Goal: Check status: Check status

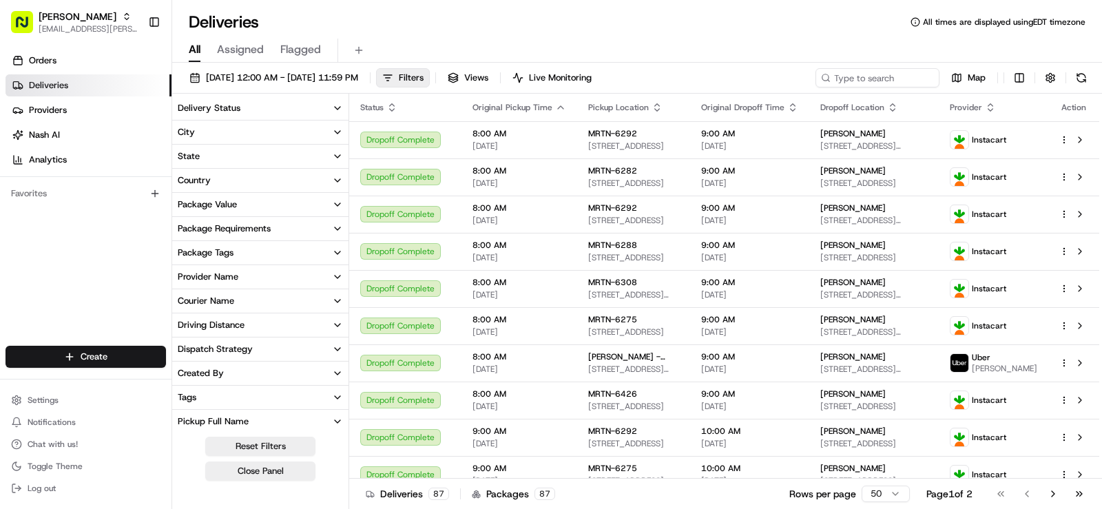
scroll to position [291, 0]
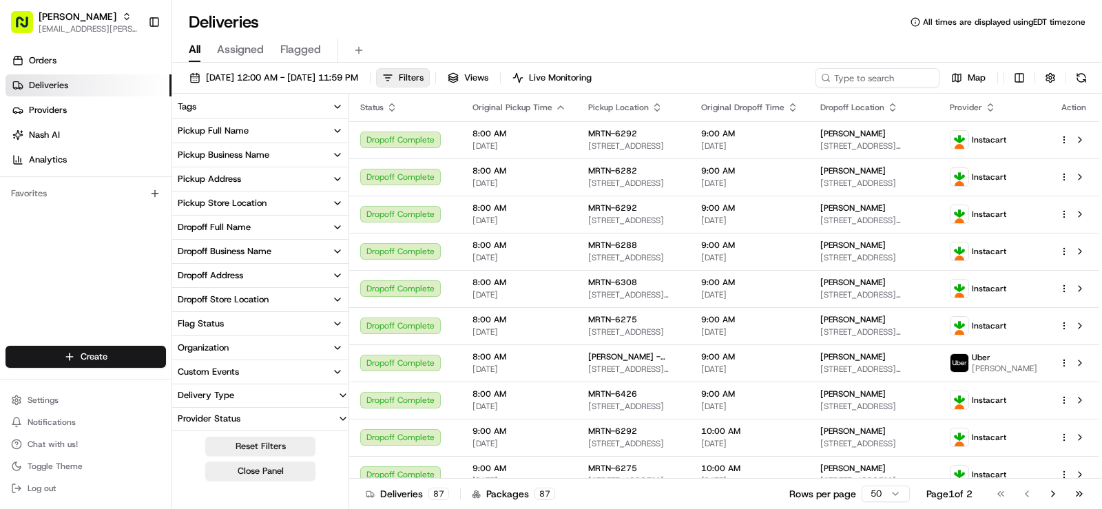
click at [289, 205] on button "Pickup Store Location" at bounding box center [260, 202] width 176 height 23
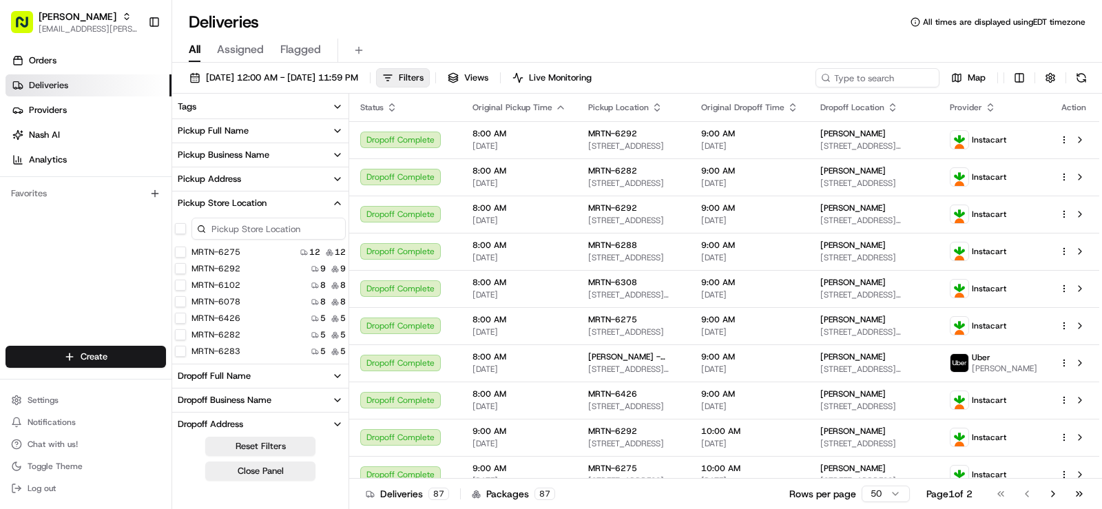
click at [291, 202] on button "Pickup Store Location" at bounding box center [260, 202] width 176 height 23
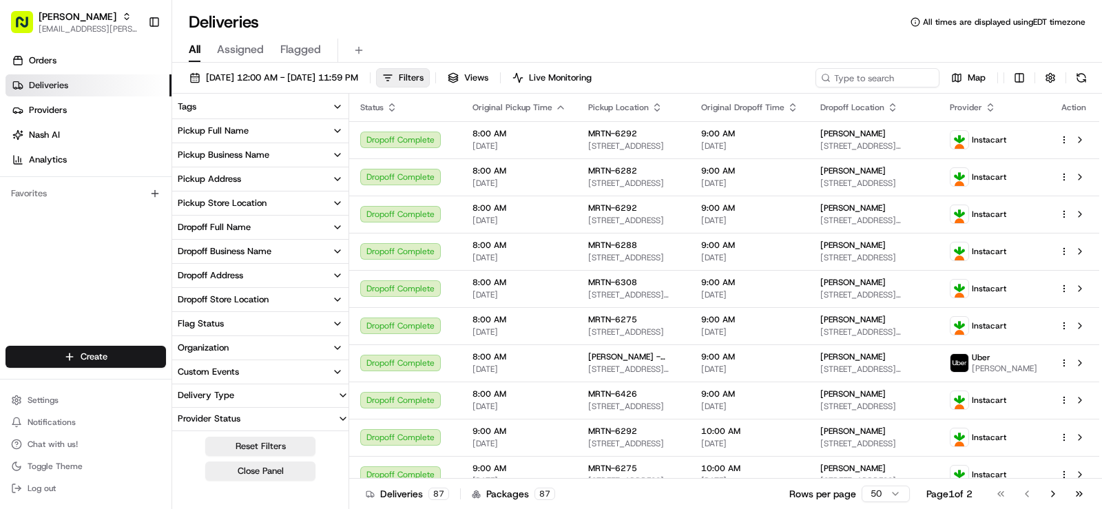
click at [291, 202] on button "Pickup Store Location" at bounding box center [260, 202] width 176 height 23
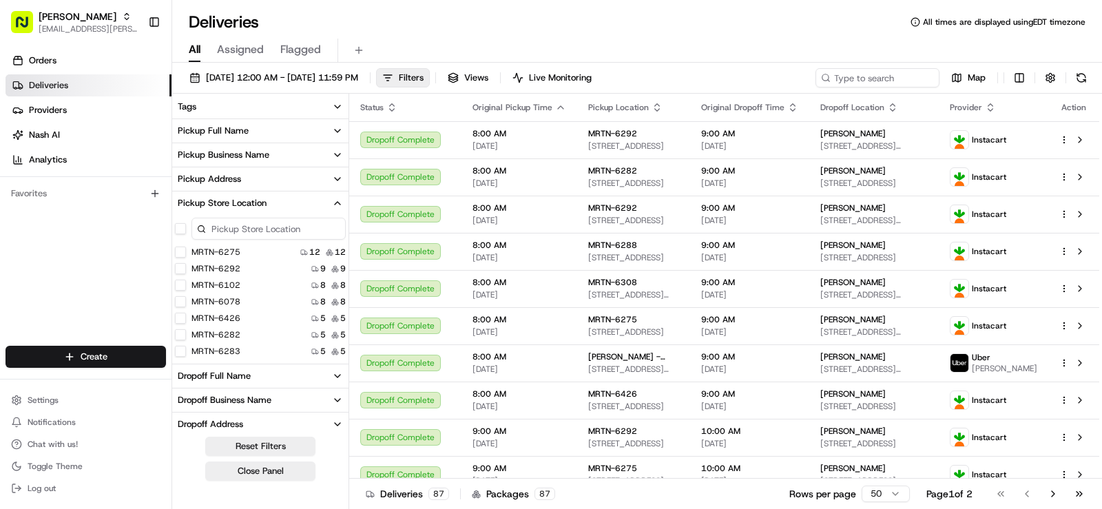
click at [315, 201] on button "Pickup Store Location" at bounding box center [260, 202] width 176 height 23
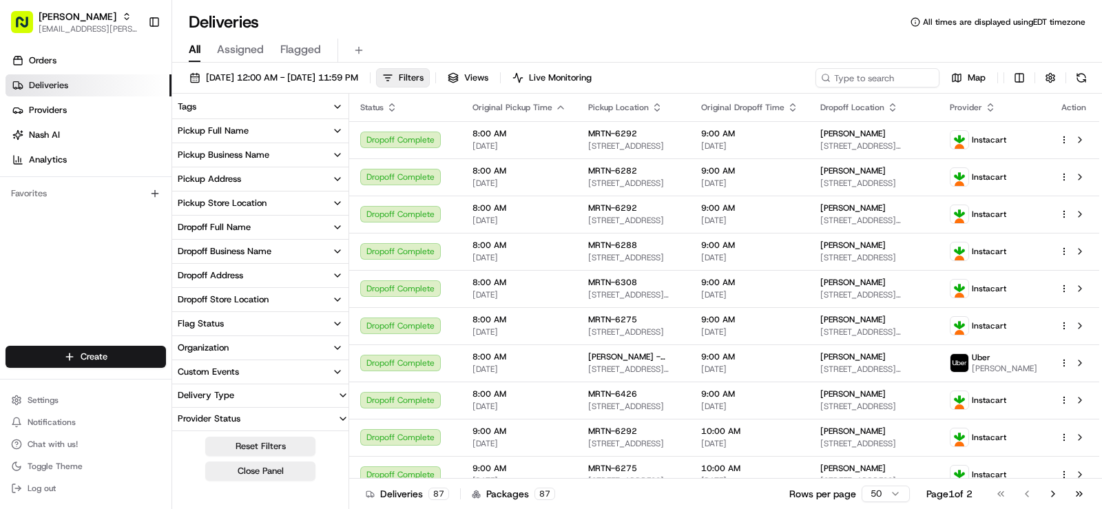
click at [321, 204] on button "Pickup Store Location" at bounding box center [260, 202] width 176 height 23
click at [335, 200] on icon "button" at bounding box center [337, 203] width 11 height 11
click at [243, 196] on button "Pickup Store Location" at bounding box center [260, 202] width 176 height 23
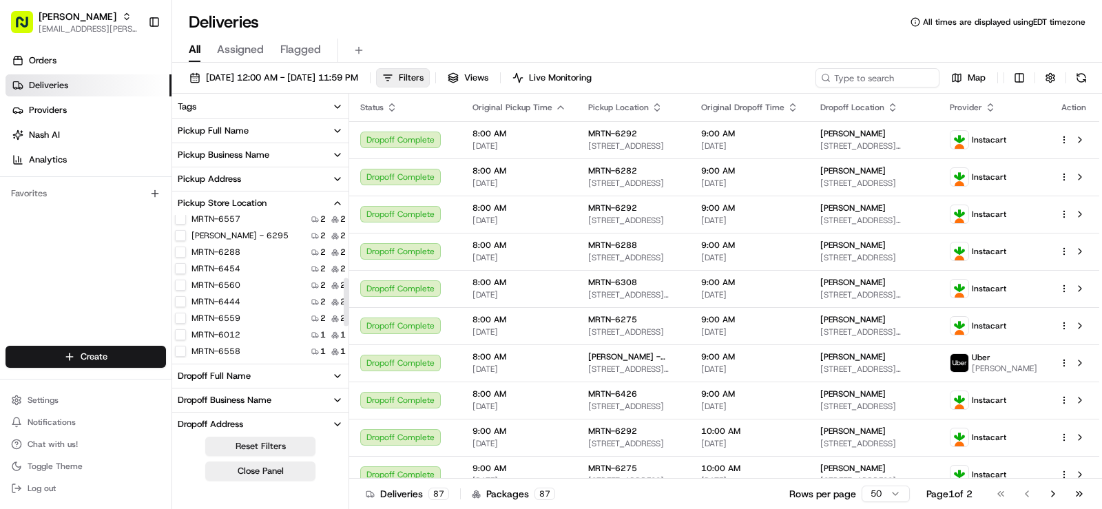
scroll to position [146, 0]
click at [217, 353] on label "MRTN-6560" at bounding box center [215, 353] width 49 height 11
click at [186, 353] on button "MRTN-6560" at bounding box center [180, 353] width 11 height 11
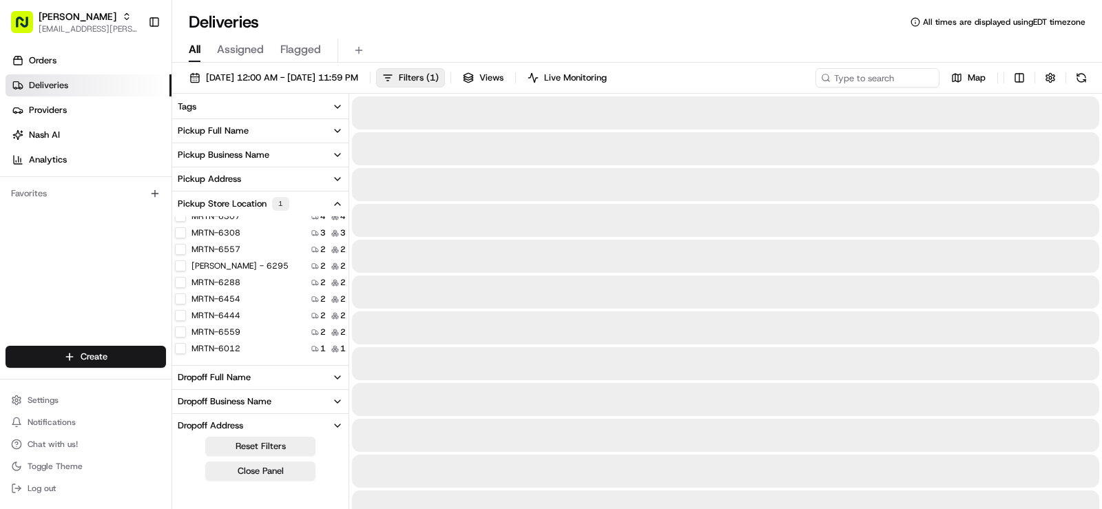
click at [306, 201] on button "Pickup Store Location 1" at bounding box center [260, 203] width 176 height 25
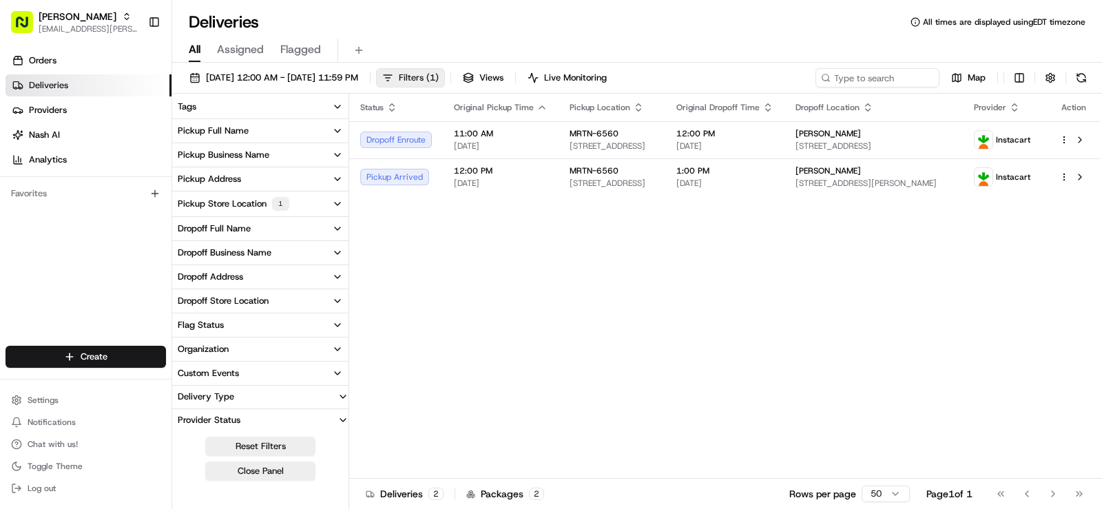
click at [439, 78] on span "Filters ( 1 )" at bounding box center [419, 78] width 40 height 12
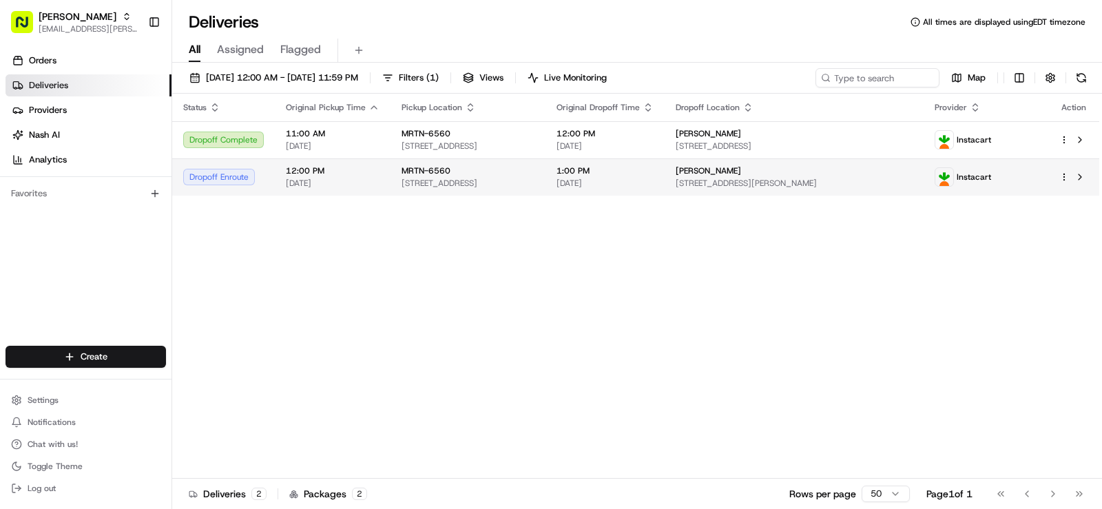
click at [654, 183] on span "[DATE]" at bounding box center [604, 183] width 97 height 11
